Goal: Transaction & Acquisition: Purchase product/service

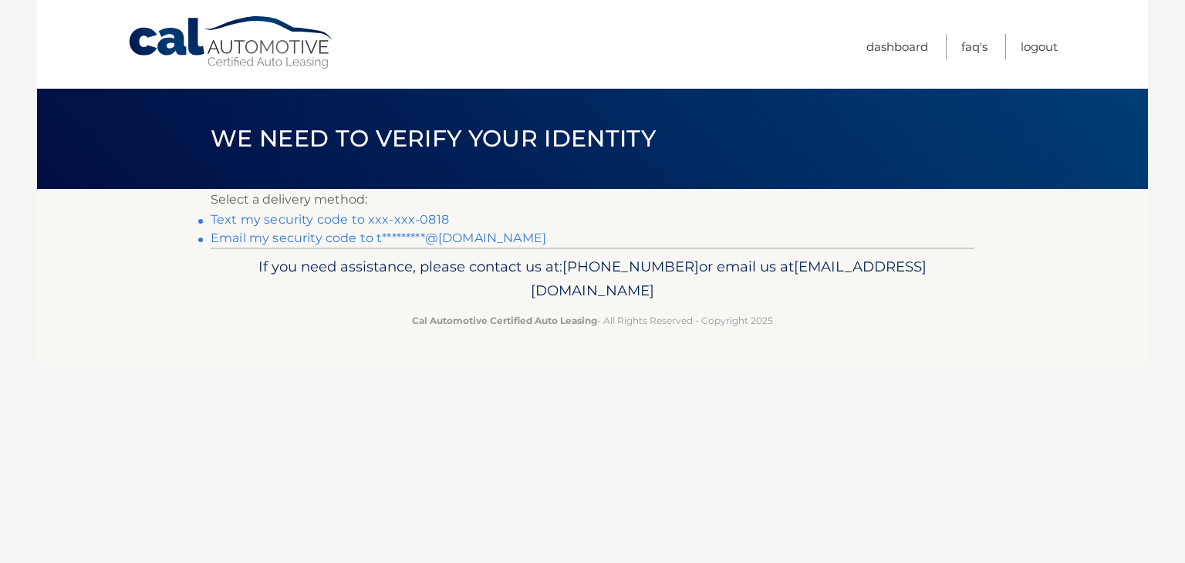
click at [332, 223] on link "Text my security code to xxx-xxx-0818" at bounding box center [330, 219] width 238 height 15
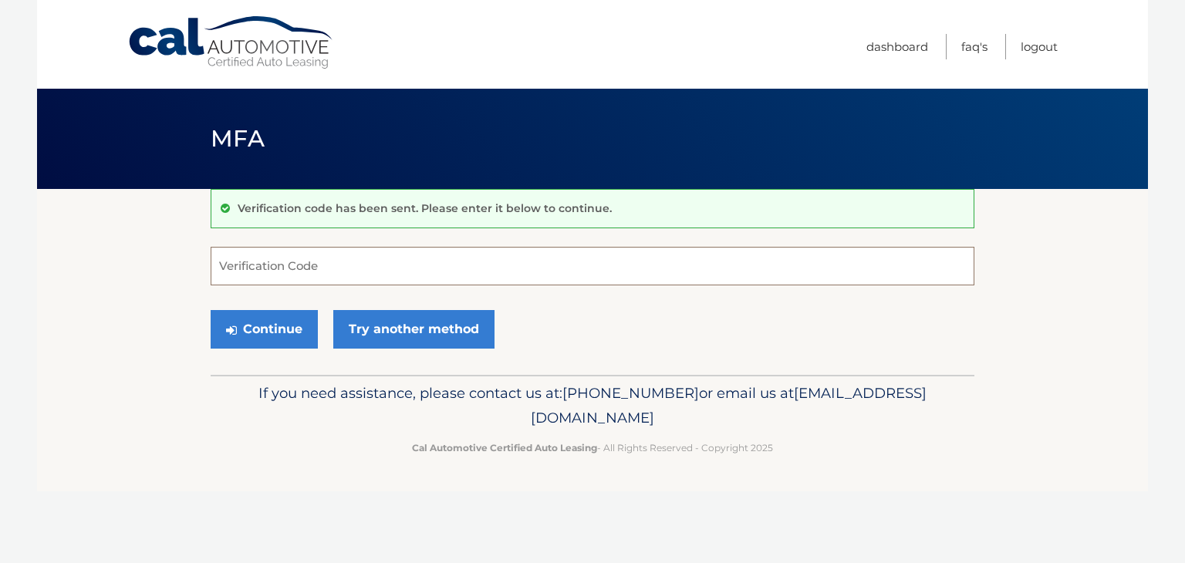
click at [318, 275] on input "Verification Code" at bounding box center [593, 266] width 764 height 39
type input "486066"
click at [250, 329] on button "Continue" at bounding box center [264, 329] width 107 height 39
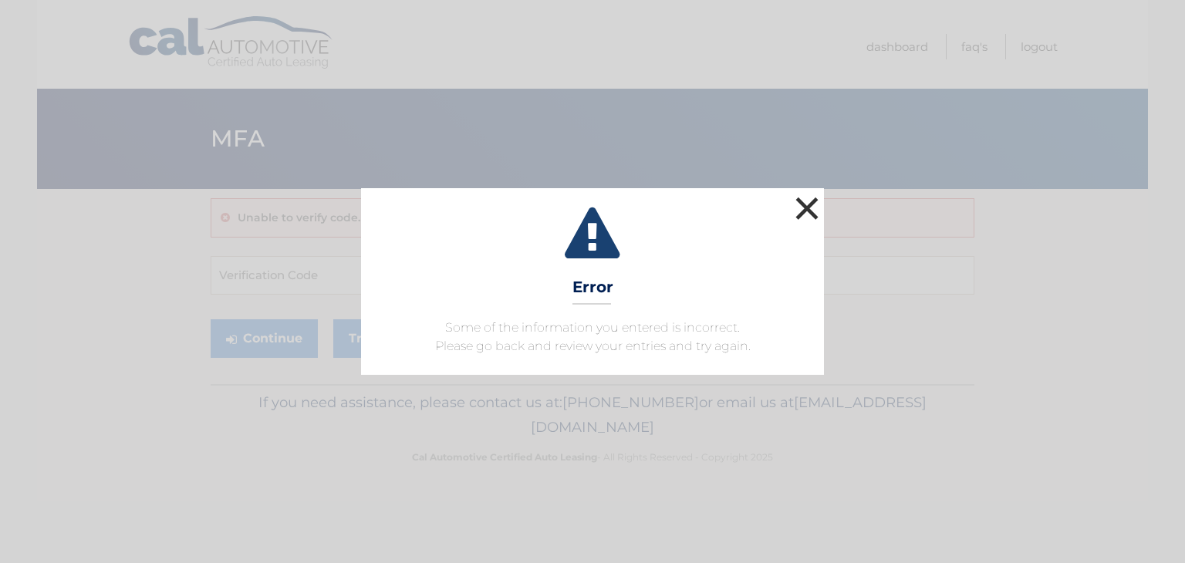
click at [806, 211] on button "×" at bounding box center [806, 208] width 31 height 31
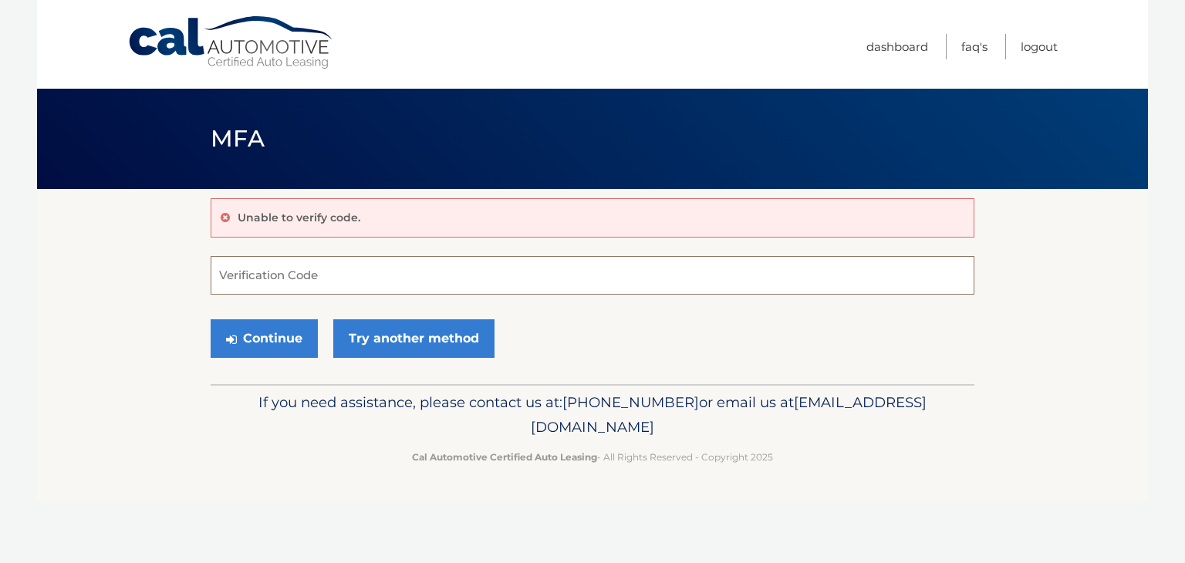
click at [330, 270] on input "Verification Code" at bounding box center [593, 275] width 764 height 39
type input "655922"
click at [253, 338] on button "Continue" at bounding box center [264, 338] width 107 height 39
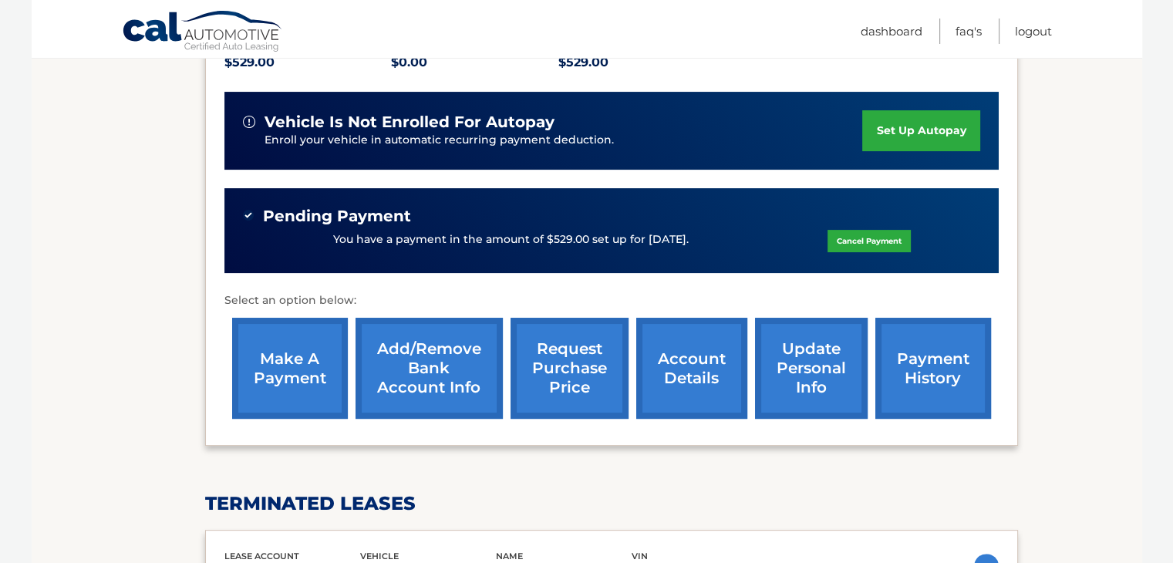
scroll to position [356, 0]
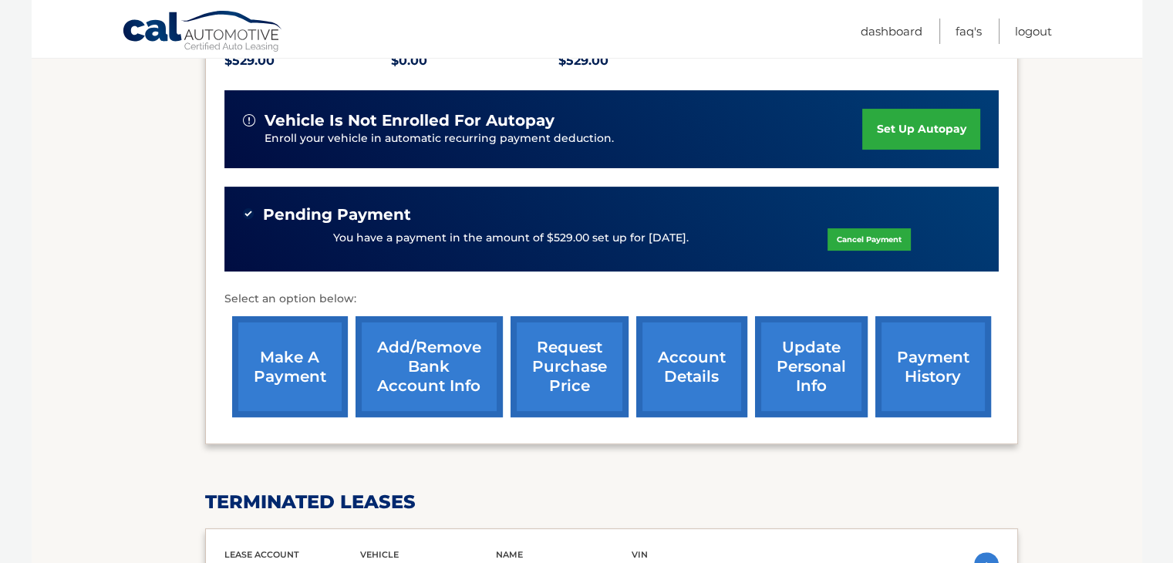
click at [278, 375] on link "make a payment" at bounding box center [290, 366] width 116 height 101
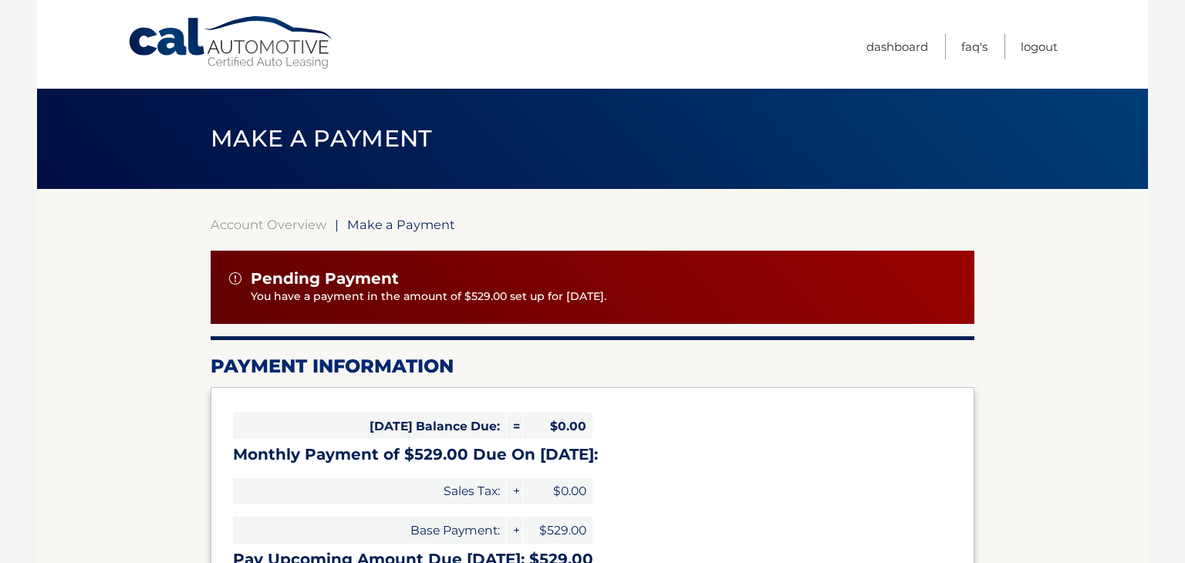
select select "YjRkZDlmMjUtMmZjMC00ODdlLWJmYjMtNDA4ODA0NmEzY2M0"
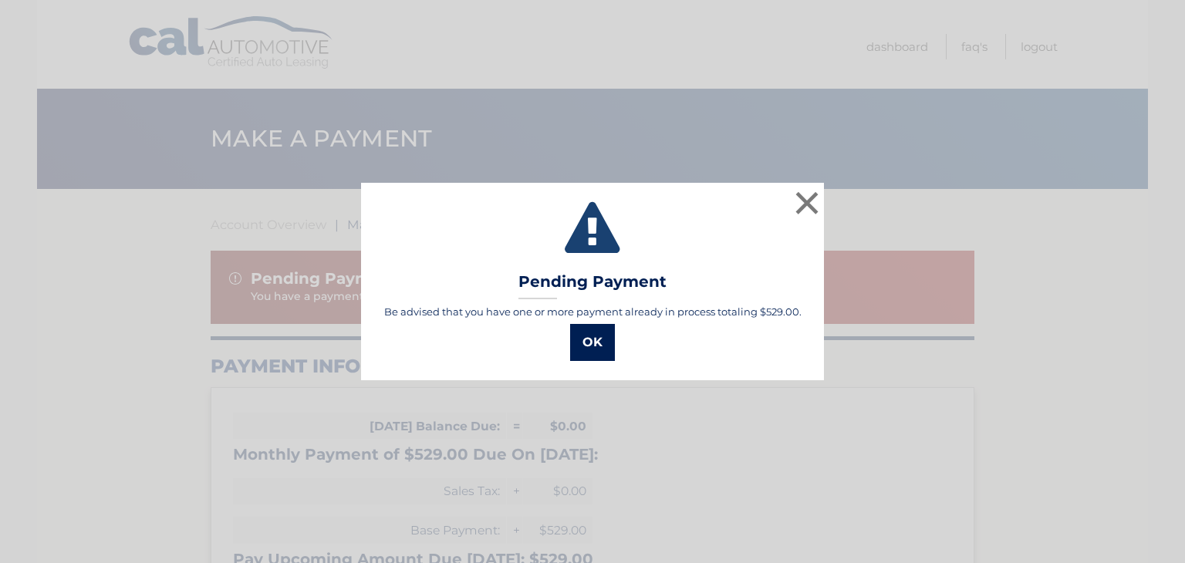
click at [586, 342] on button "OK" at bounding box center [592, 342] width 45 height 37
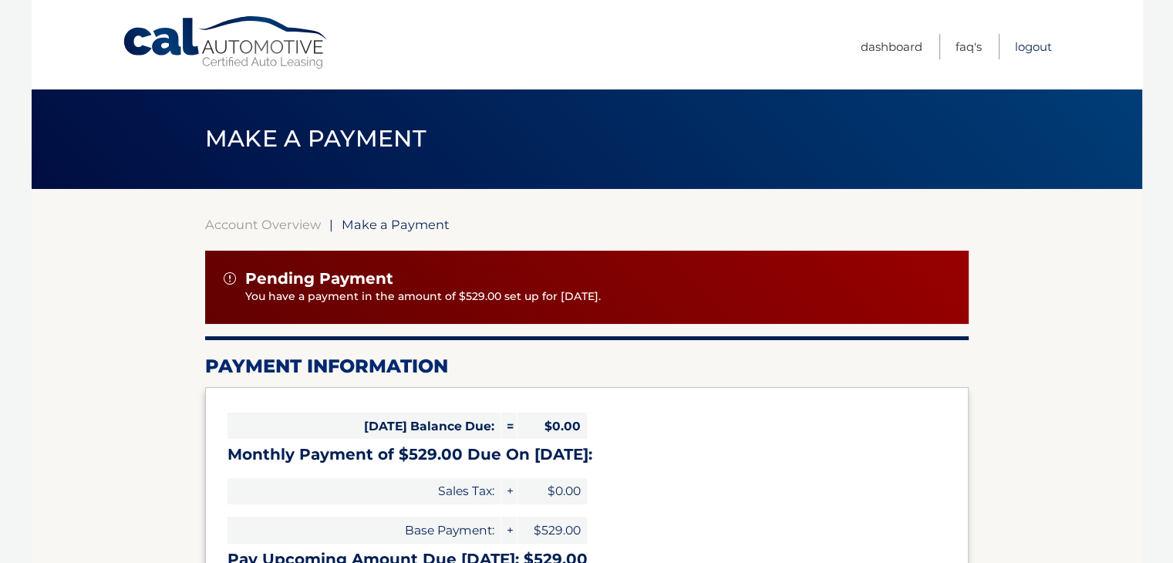
click at [1027, 39] on link "Logout" at bounding box center [1033, 46] width 37 height 25
